Goal: Book appointment/travel/reservation

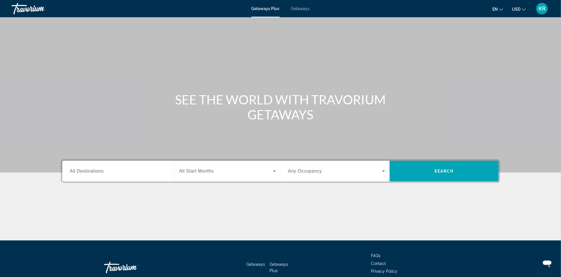
click at [141, 171] on input "Destination All Destinations" at bounding box center [118, 171] width 97 height 7
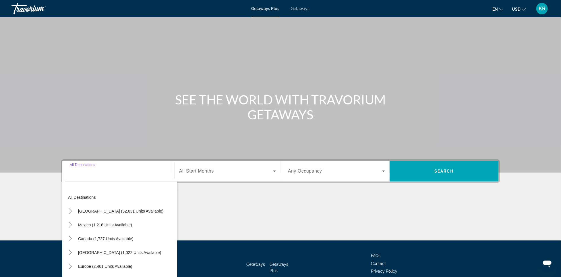
scroll to position [34, 0]
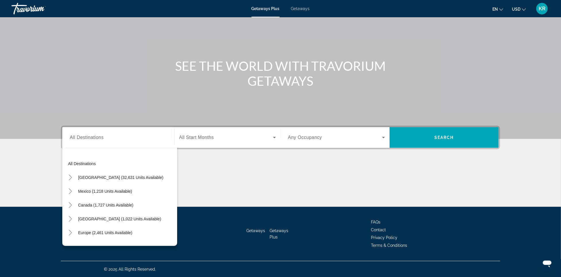
click at [243, 142] on div "Search widget" at bounding box center [227, 137] width 97 height 16
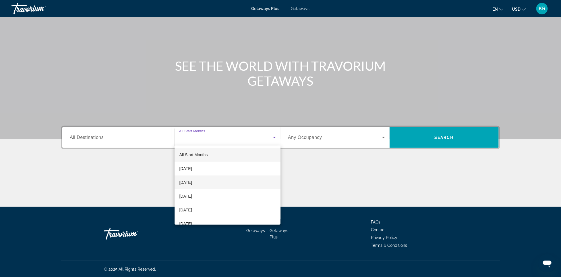
click at [192, 180] on span "[DATE]" at bounding box center [185, 182] width 13 height 7
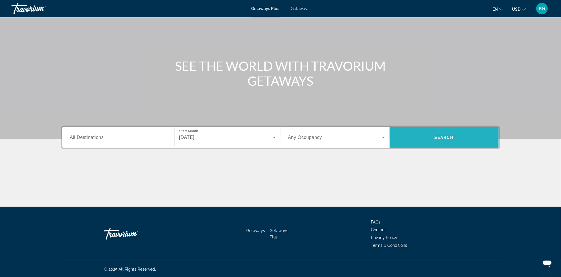
click at [434, 134] on span "Search widget" at bounding box center [444, 137] width 109 height 14
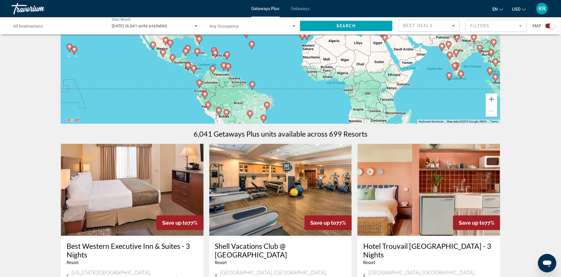
scroll to position [74, 0]
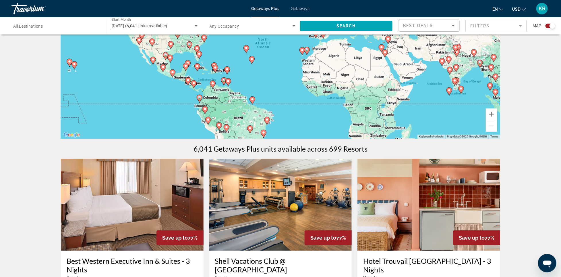
click at [306, 10] on span "Getaways" at bounding box center [300, 8] width 19 height 5
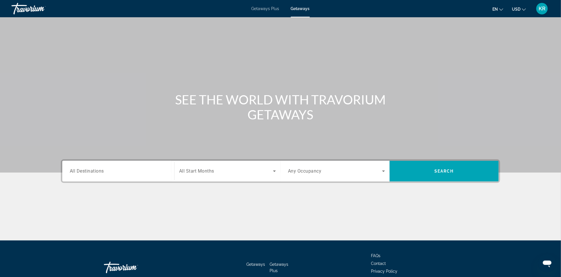
click at [216, 170] on span "Search widget" at bounding box center [226, 170] width 94 height 7
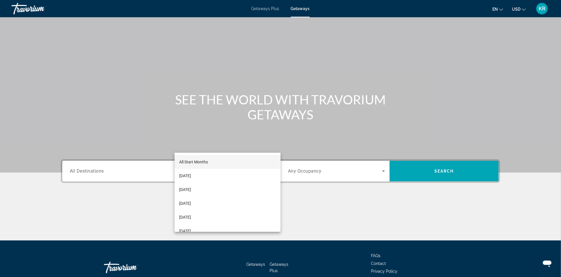
scroll to position [34, 0]
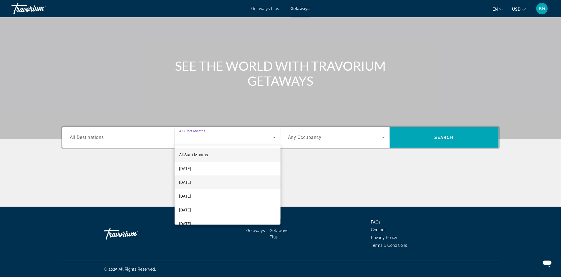
click at [191, 182] on span "[DATE]" at bounding box center [185, 182] width 12 height 7
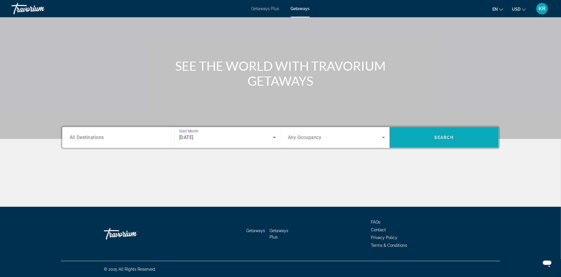
click at [432, 139] on span "Search widget" at bounding box center [444, 137] width 109 height 14
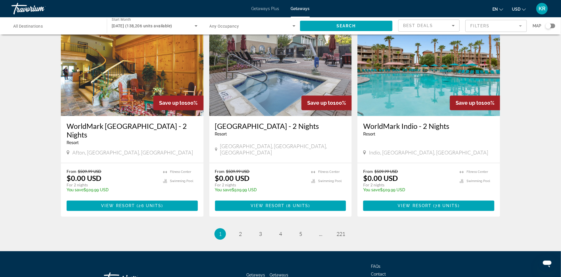
scroll to position [671, 0]
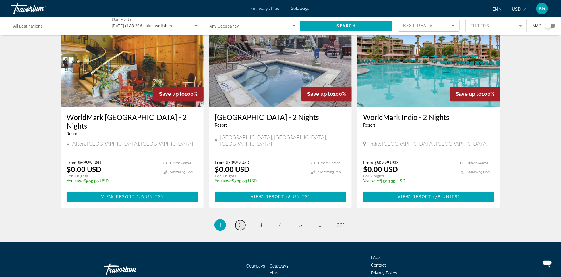
click at [241, 221] on span "2" at bounding box center [240, 224] width 3 height 6
